Goal: Find specific page/section: Find specific page/section

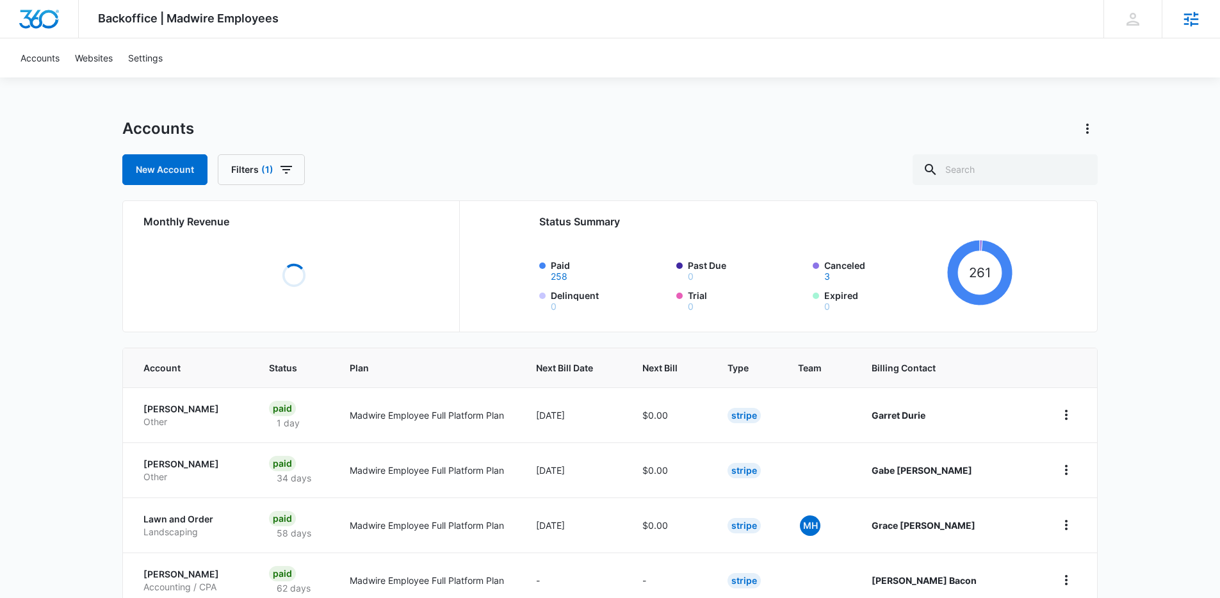
click at [1197, 23] on icon at bounding box center [1191, 19] width 15 height 15
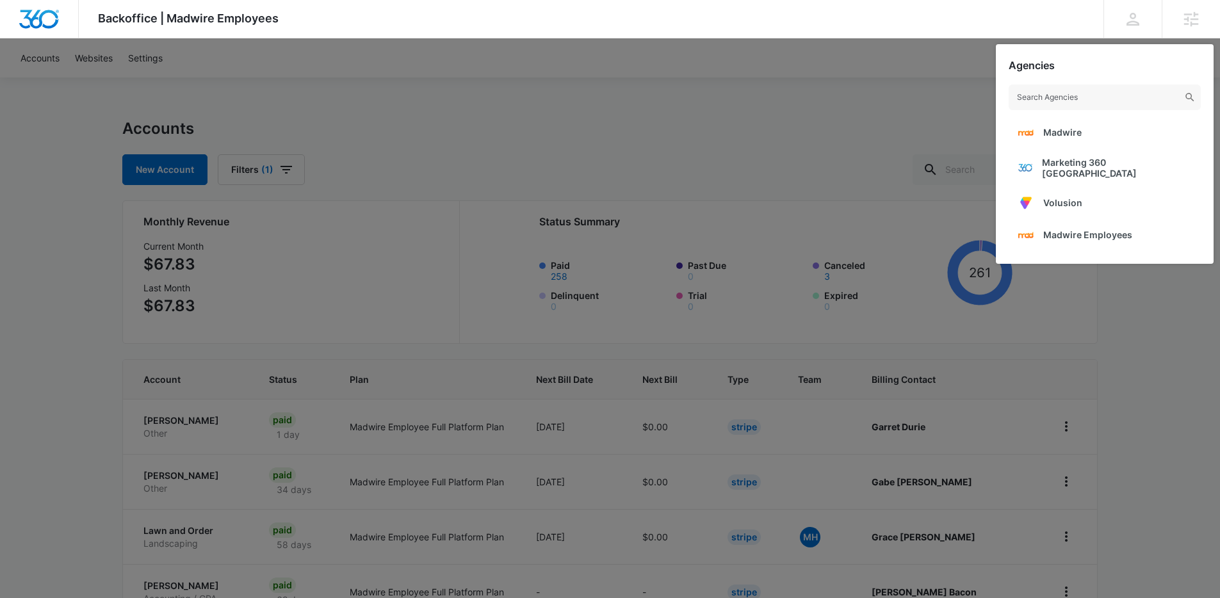
click at [754, 109] on div at bounding box center [610, 299] width 1220 height 598
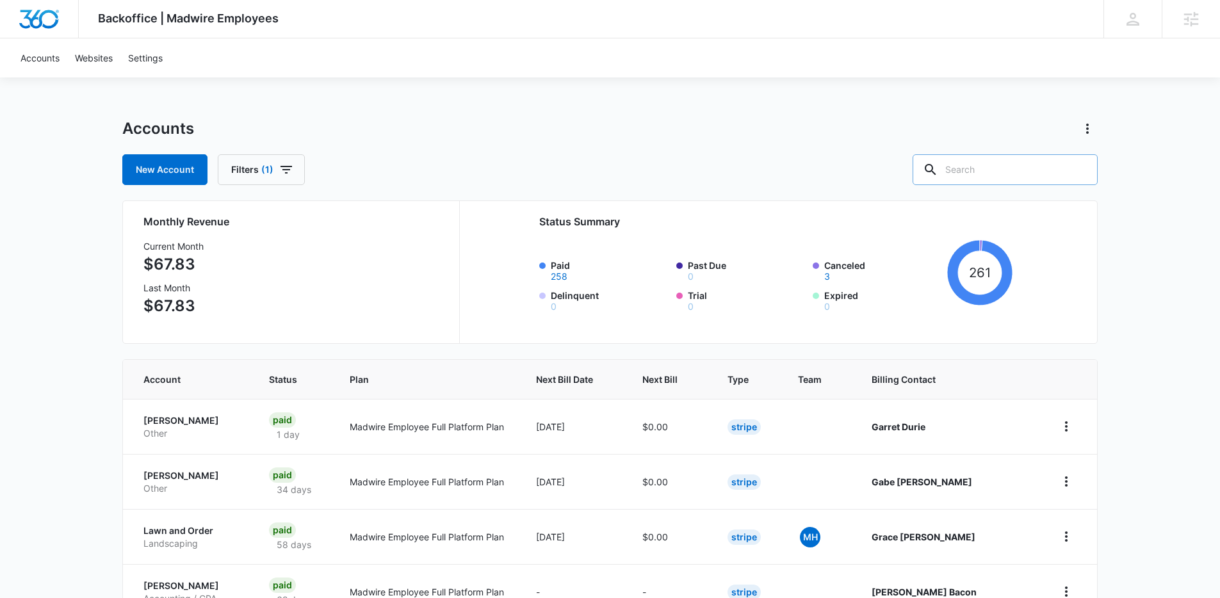
click at [1078, 173] on div at bounding box center [1079, 169] width 20 height 31
click at [1054, 169] on input "text" at bounding box center [1004, 169] width 185 height 31
paste input "m334667"
type input "m334667"
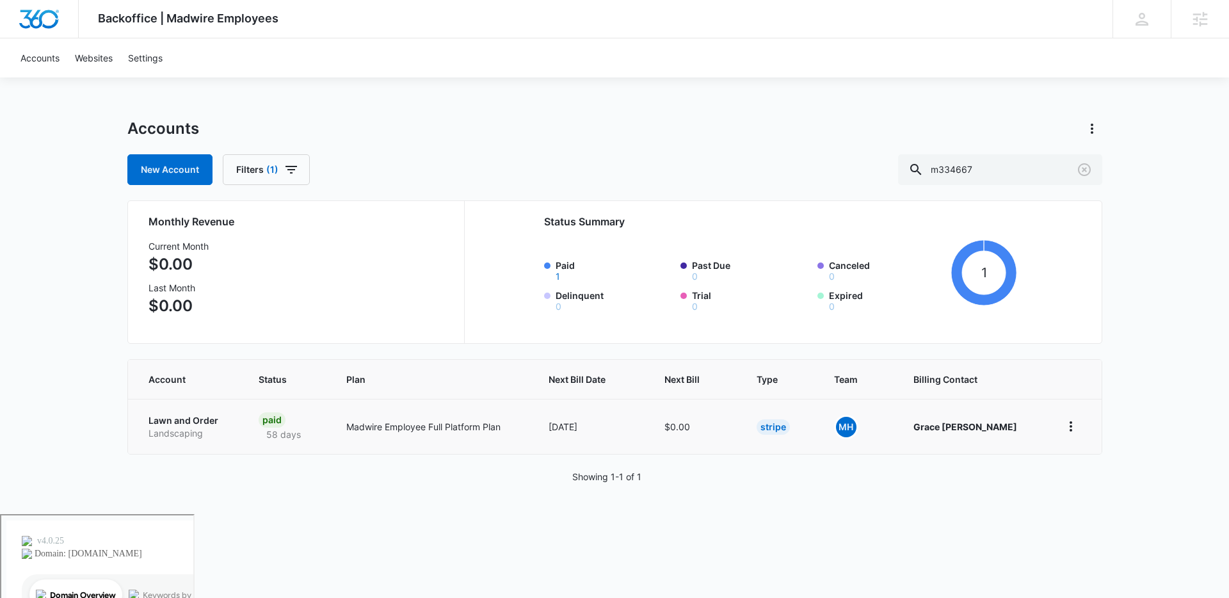
click at [180, 419] on p "Lawn and Order" at bounding box center [188, 420] width 79 height 13
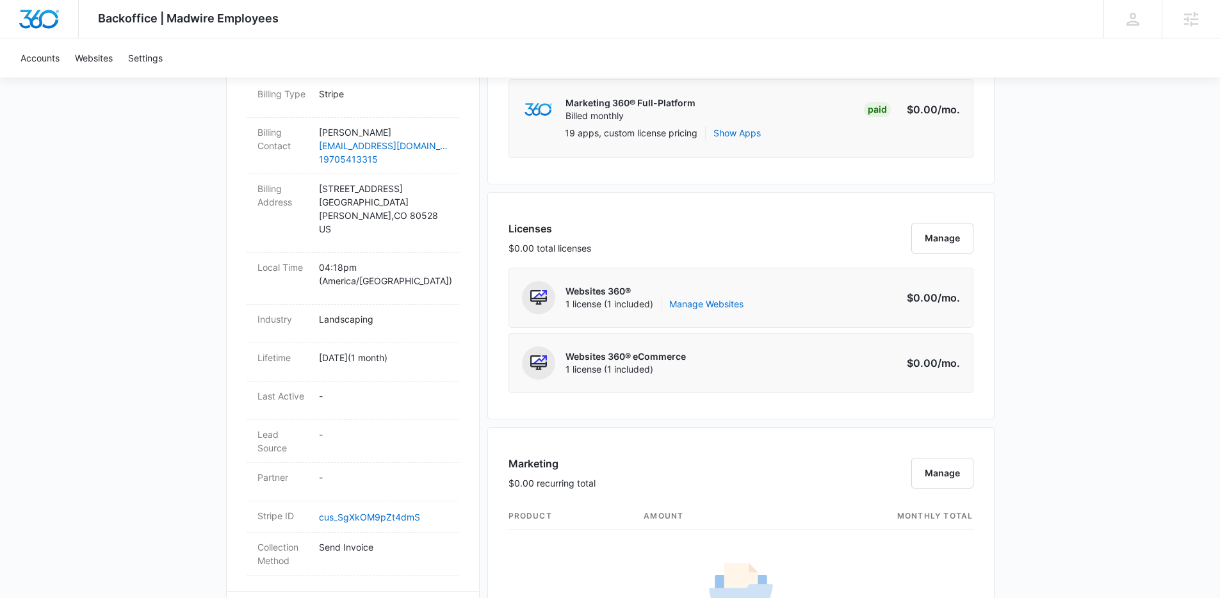
scroll to position [410, 0]
click at [700, 302] on link "Manage Websites" at bounding box center [706, 302] width 74 height 13
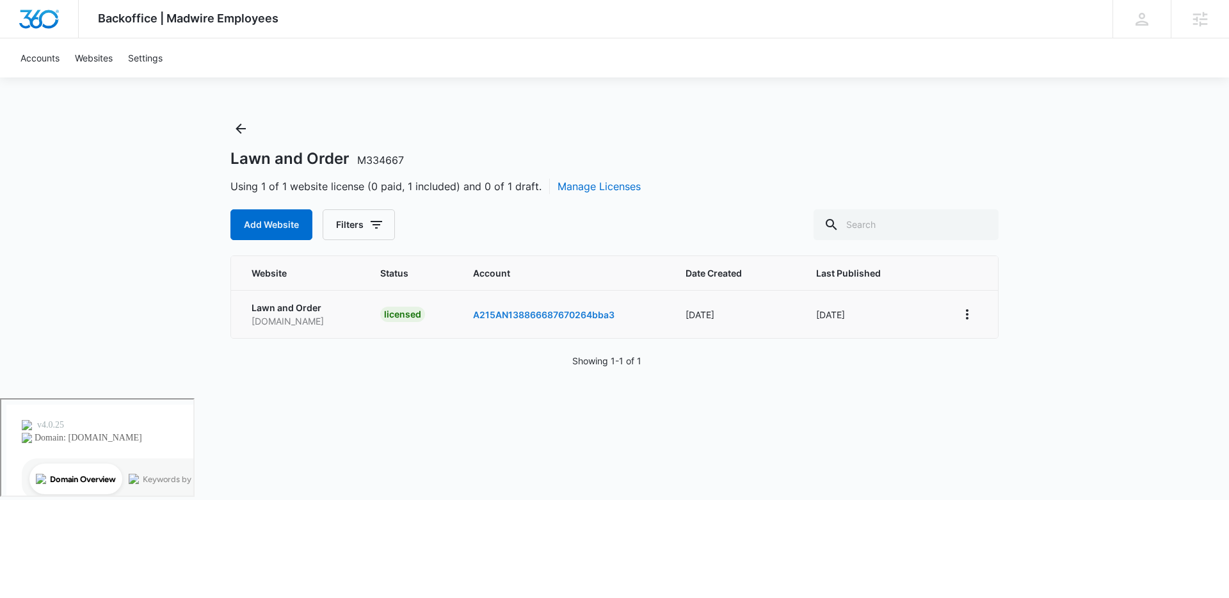
click at [547, 317] on link "A215AN138866687670264bba3" at bounding box center [543, 314] width 141 height 11
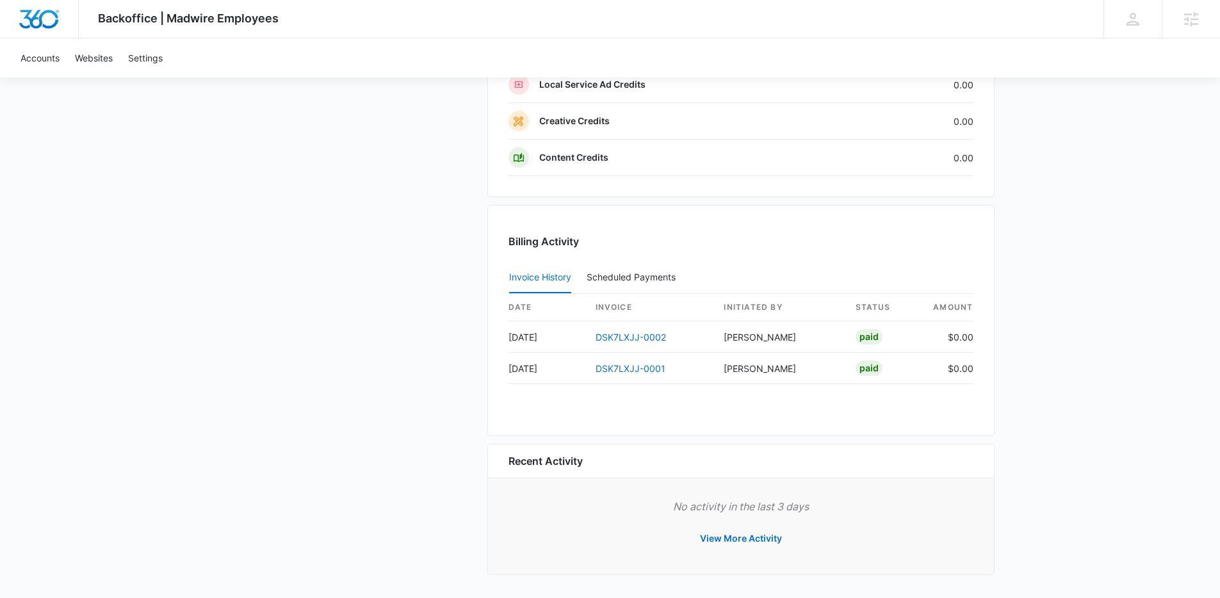
scroll to position [1187, 0]
